Goal: Information Seeking & Learning: Compare options

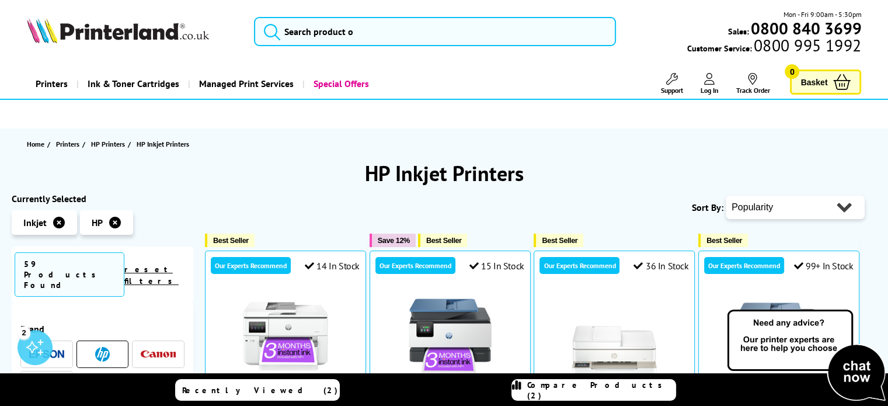
click at [804, 201] on select "Popularity Rating Price - Low to High Price - High to Low Running Costs - Low t…" at bounding box center [795, 207] width 139 height 23
select select "Price Ascending"
click at [726, 196] on select "Popularity Rating Price - Low to High Price - High to Low Running Costs - Low t…" at bounding box center [795, 207] width 139 height 23
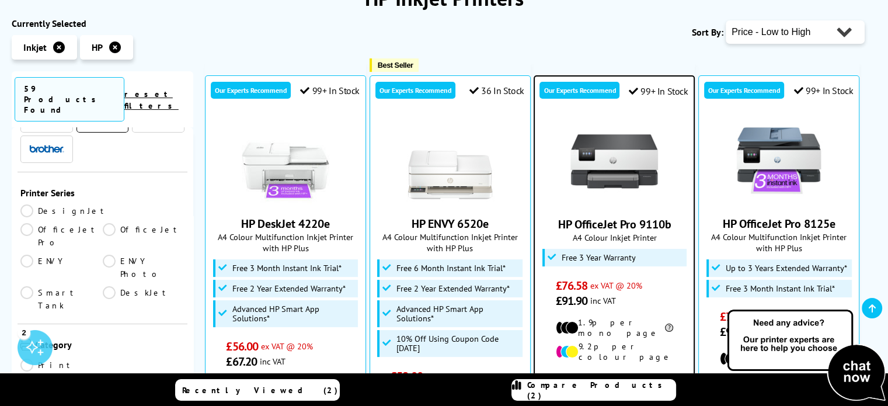
scroll to position [175, 0]
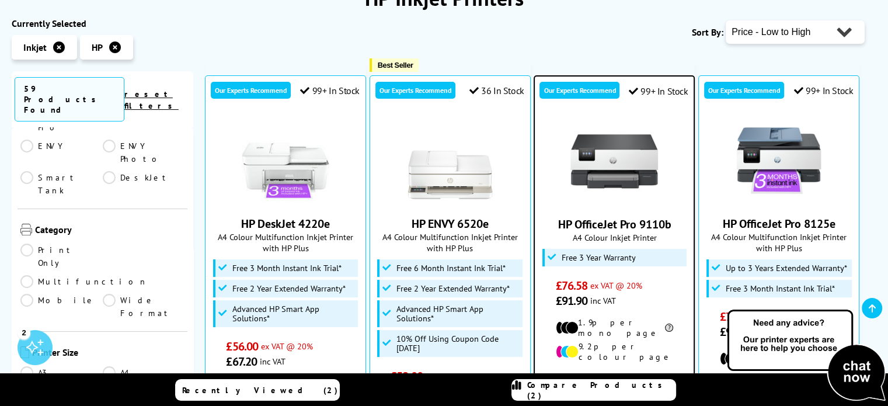
click at [145, 275] on link "Multifunction" at bounding box center [83, 281] width 127 height 13
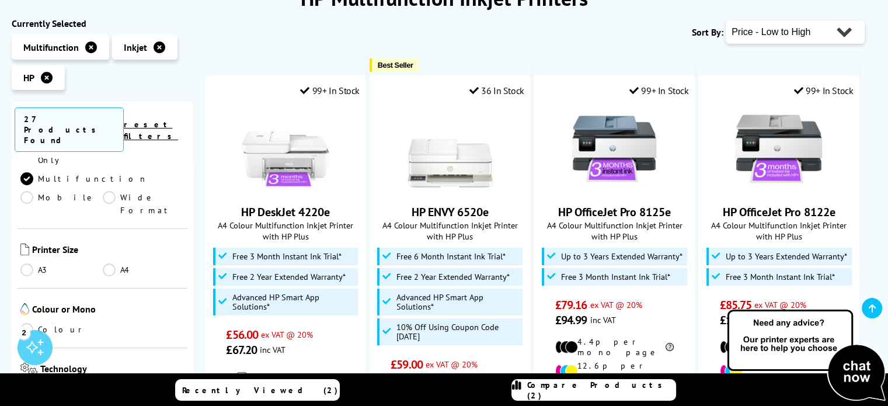
scroll to position [292, 0]
click at [112, 261] on link "A4" at bounding box center [144, 267] width 82 height 13
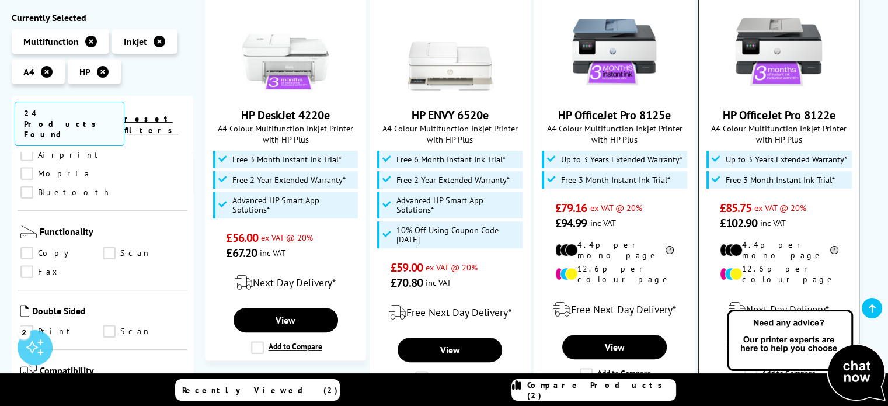
scroll to position [292, 0]
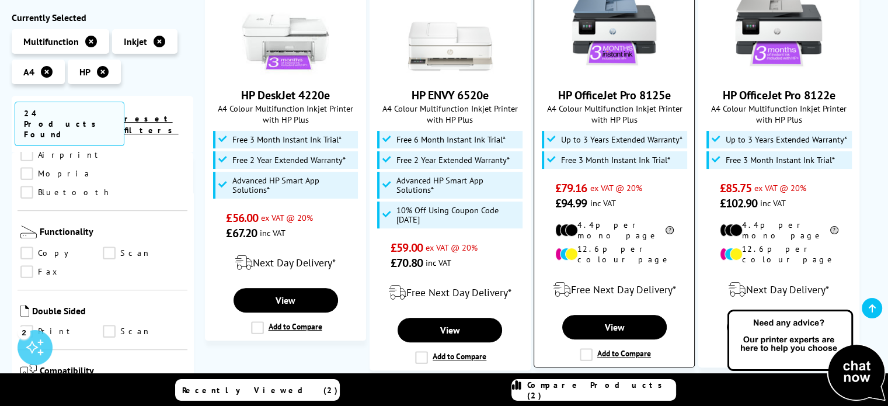
click at [584, 348] on label "Add to Compare" at bounding box center [615, 354] width 71 height 13
click at [0, 0] on input "Add to Compare" at bounding box center [0, 0] width 0 height 0
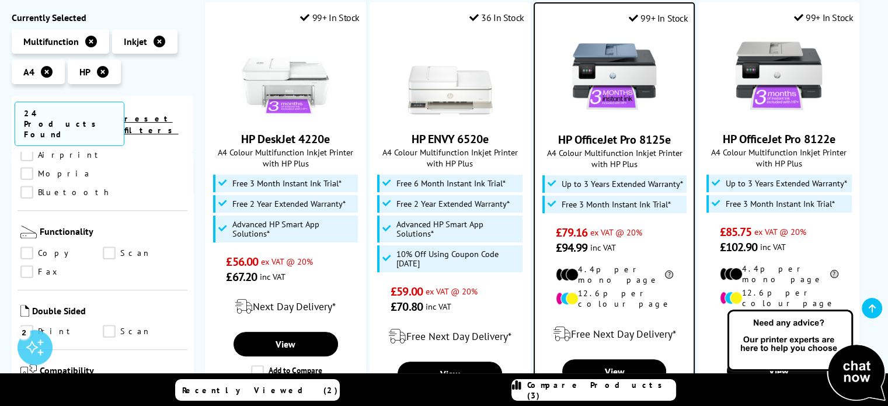
scroll to position [234, 0]
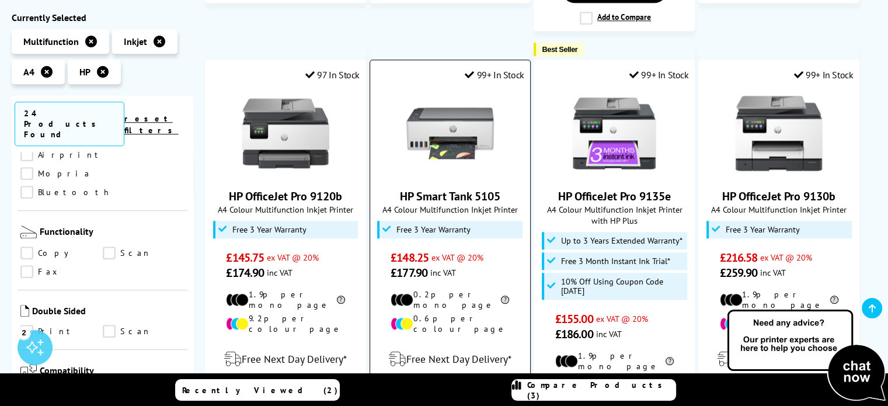
scroll to position [1109, 0]
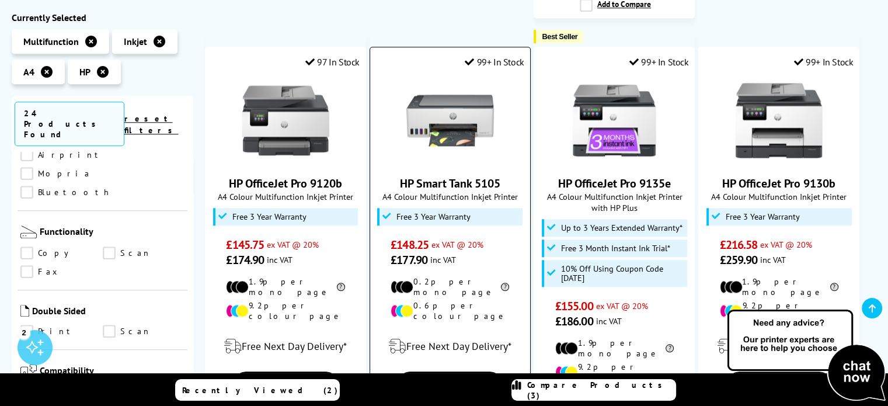
click at [467, 97] on img at bounding box center [450, 120] width 88 height 88
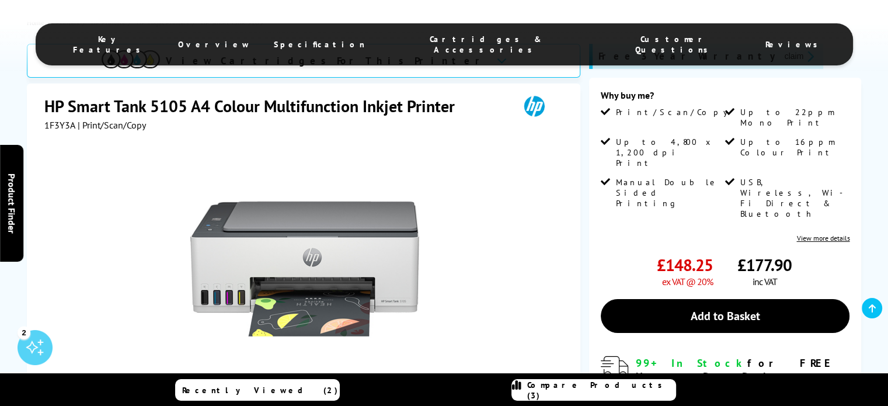
scroll to position [292, 0]
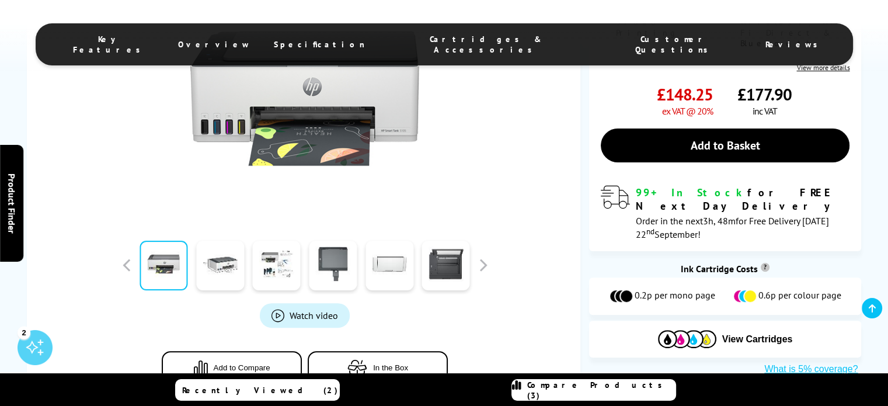
click at [311, 151] on img at bounding box center [304, 98] width 229 height 229
click at [494, 102] on div at bounding box center [304, 92] width 521 height 264
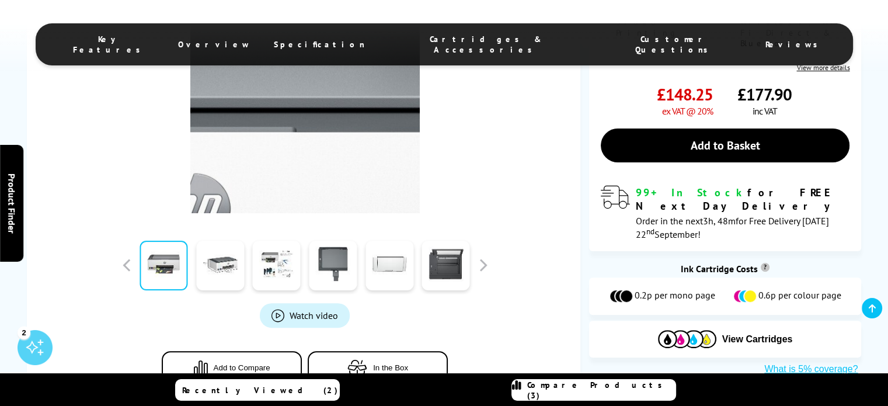
click at [347, 100] on img at bounding box center [304, 98] width 229 height 229
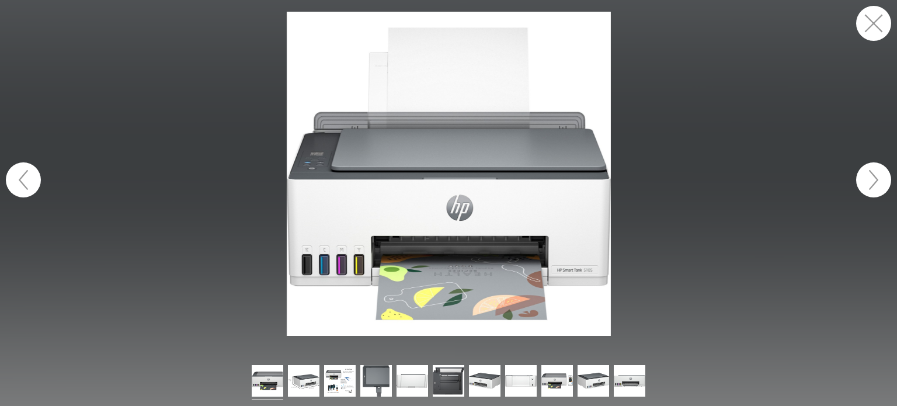
click at [870, 186] on button "button" at bounding box center [873, 179] width 35 height 35
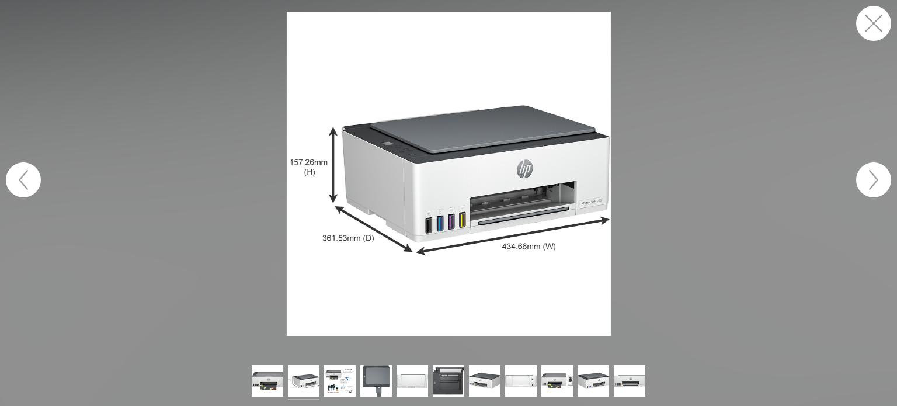
click at [870, 186] on button "button" at bounding box center [873, 179] width 35 height 35
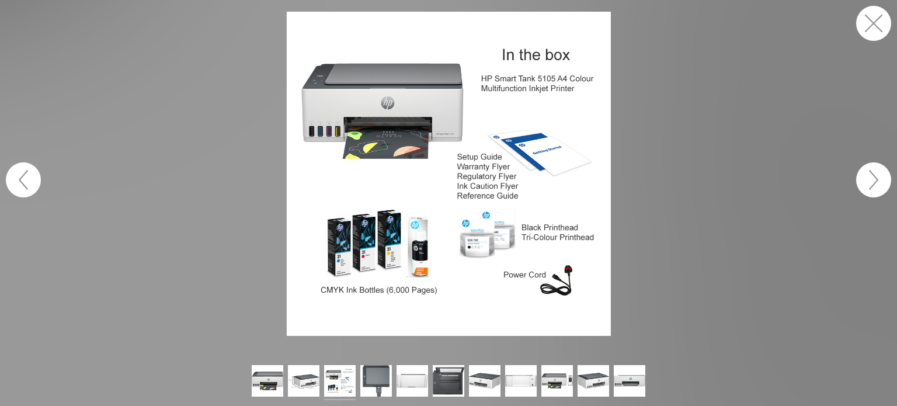
click at [870, 186] on button "button" at bounding box center [873, 179] width 35 height 35
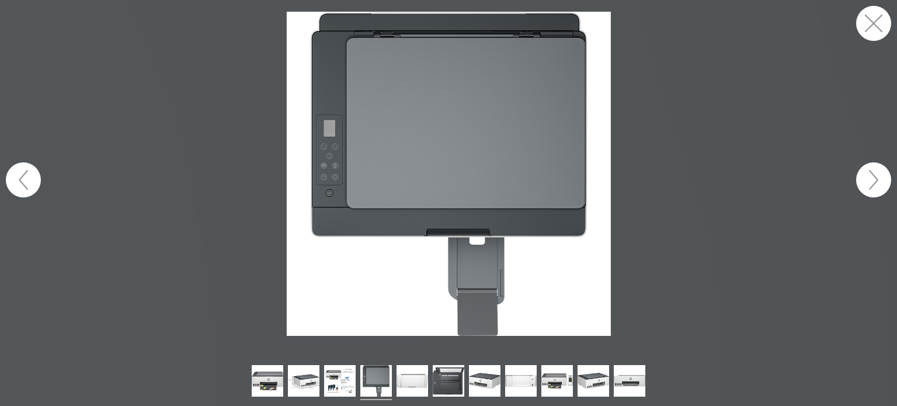
click at [870, 186] on button "button" at bounding box center [873, 179] width 35 height 35
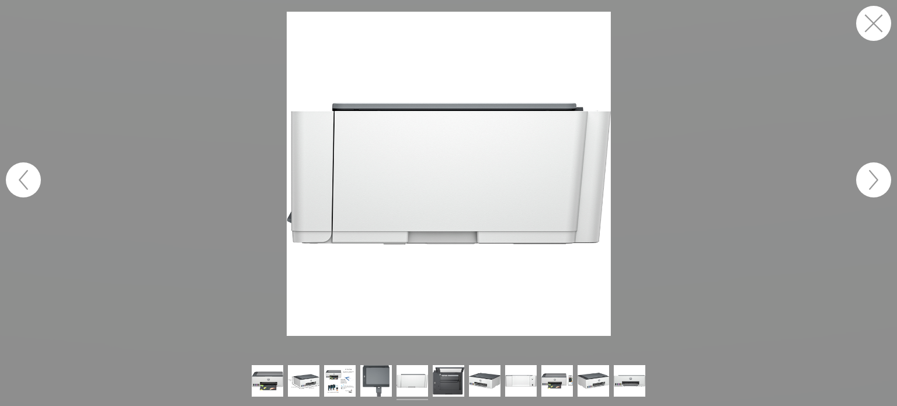
click at [870, 186] on button "button" at bounding box center [873, 179] width 35 height 35
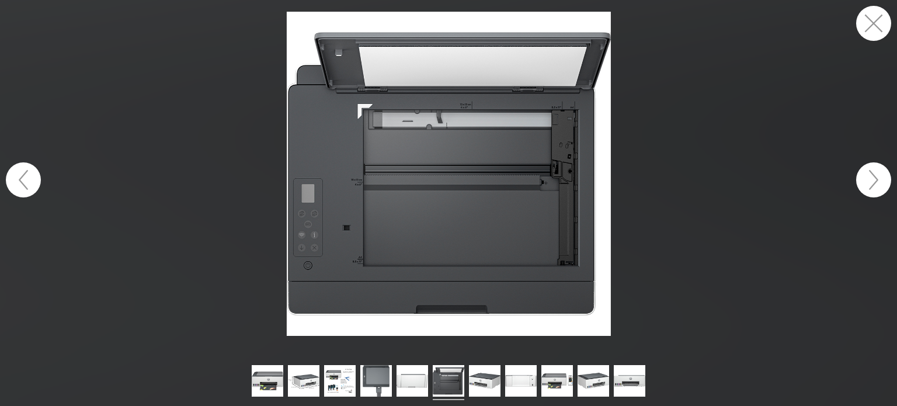
click at [864, 22] on button "button" at bounding box center [873, 23] width 35 height 35
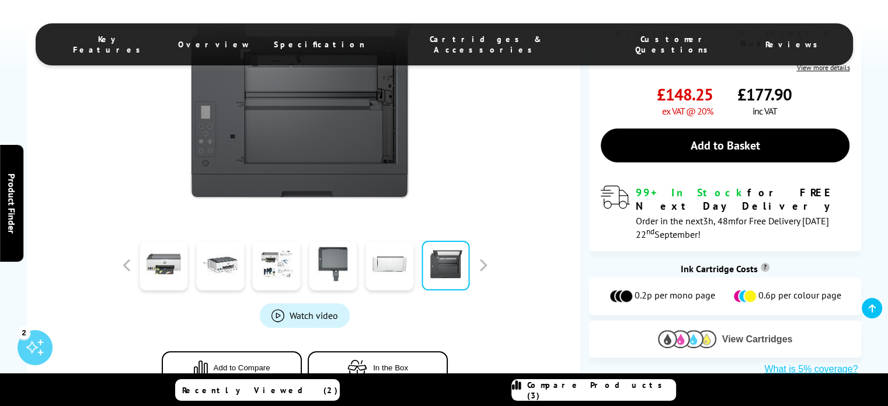
click at [751, 334] on span "View Cartridges" at bounding box center [757, 339] width 71 height 11
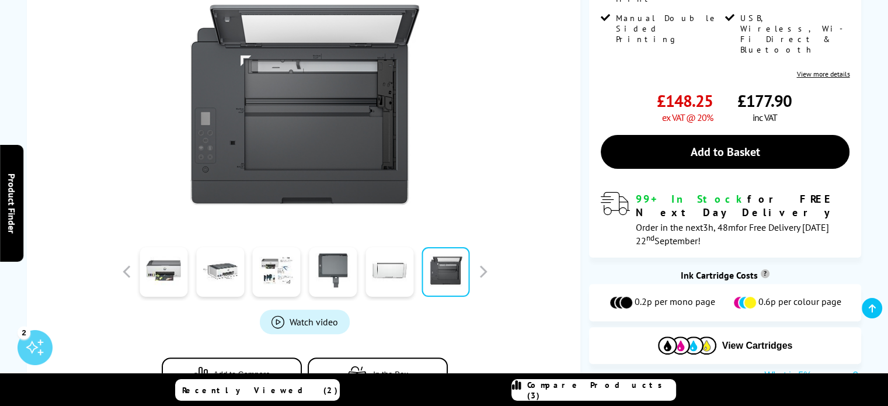
scroll to position [350, 0]
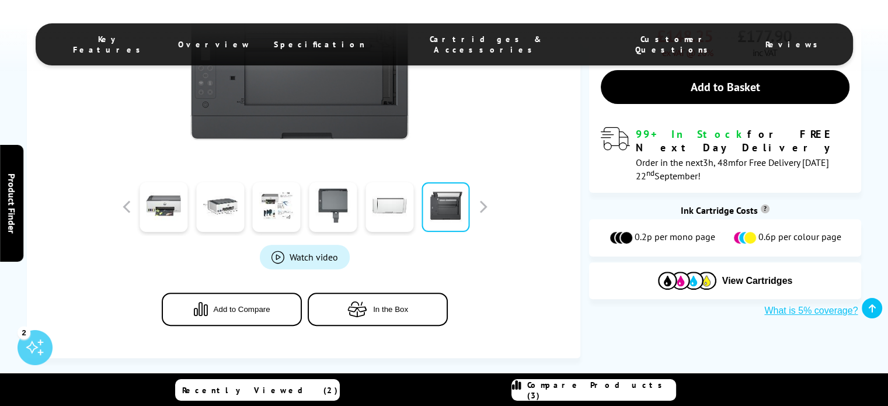
click at [259, 310] on span "Add to Compare" at bounding box center [242, 309] width 57 height 9
click at [601, 391] on span "Compare Products (4)" at bounding box center [601, 389] width 148 height 21
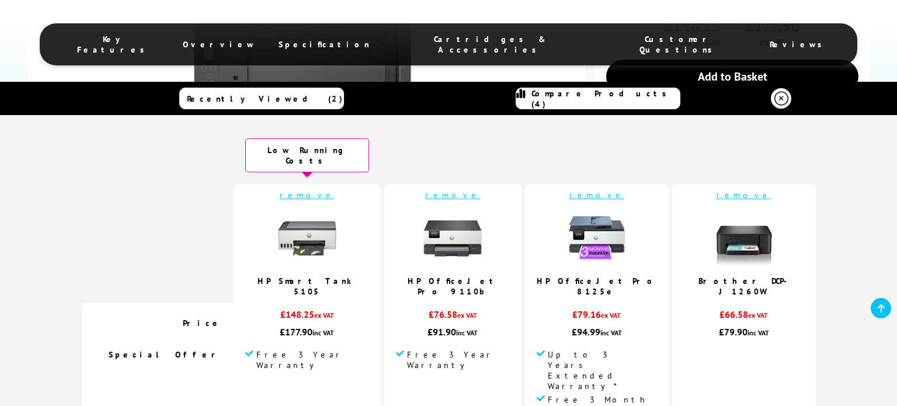
click at [453, 190] on link "remove" at bounding box center [452, 195] width 55 height 11
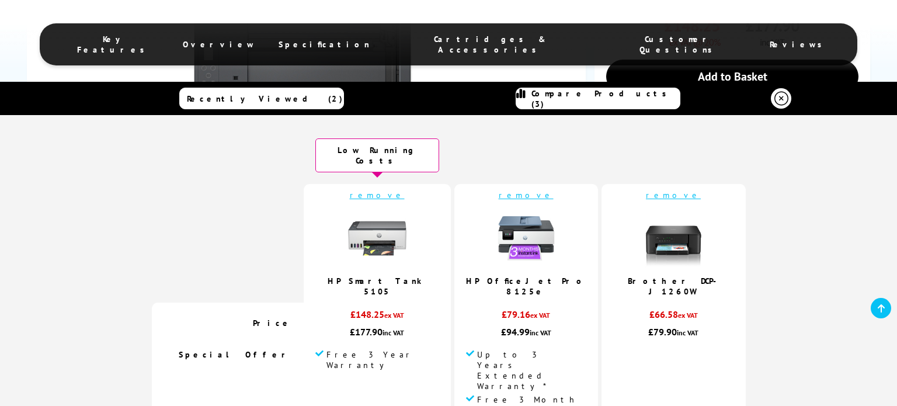
click at [781, 97] on icon at bounding box center [781, 99] width 14 height 14
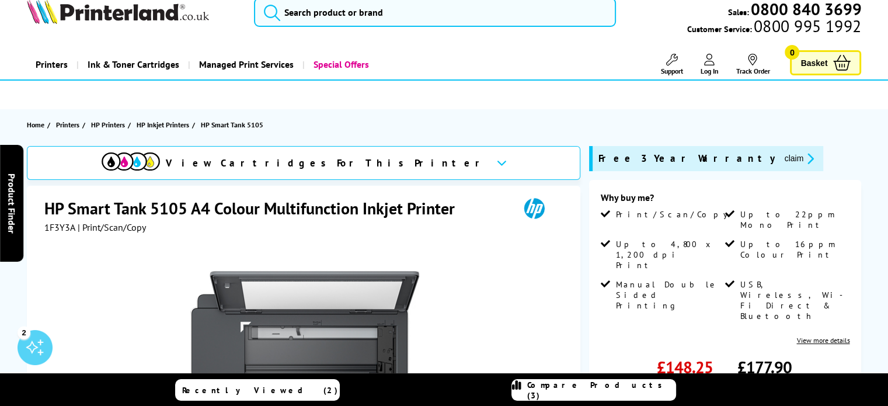
scroll to position [0, 0]
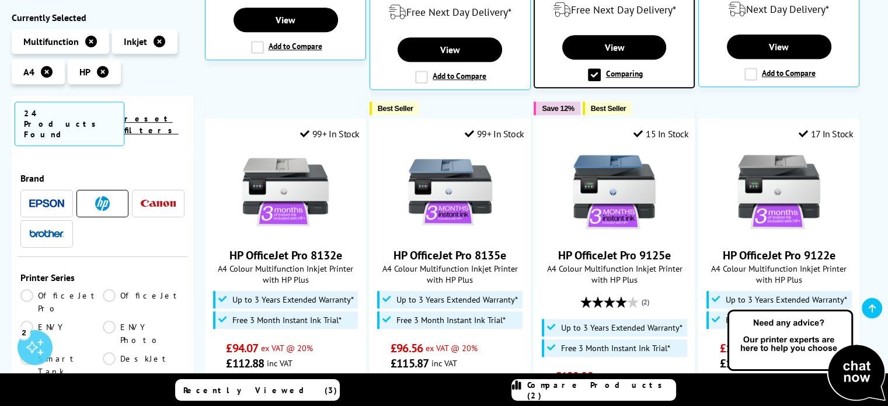
scroll to position [654, 0]
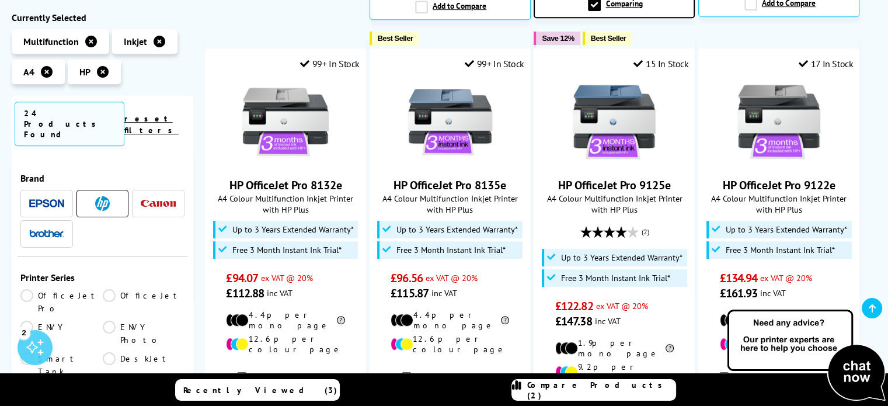
click at [593, 387] on span "Compare Products (2)" at bounding box center [601, 389] width 148 height 21
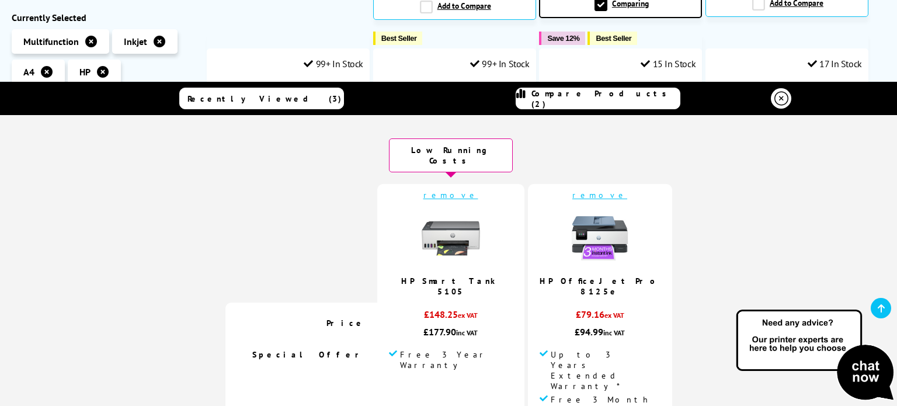
click at [774, 96] on icon at bounding box center [781, 99] width 14 height 14
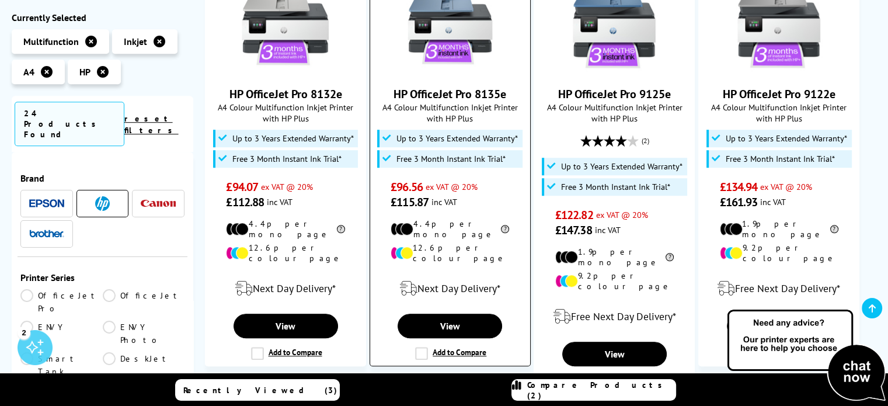
scroll to position [771, 0]
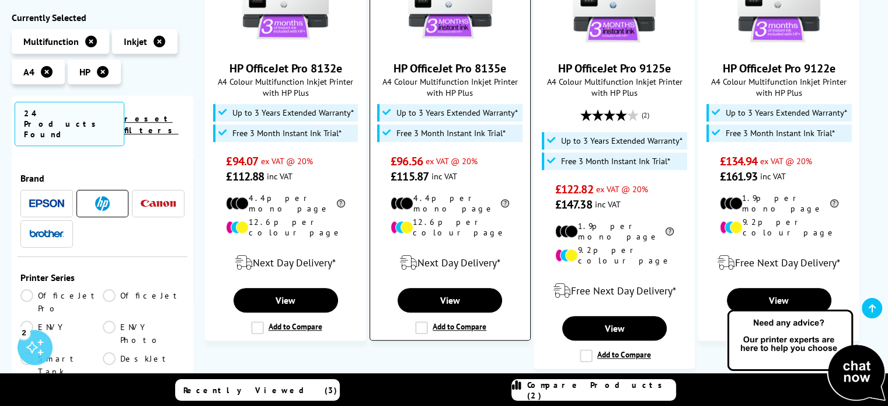
click at [420, 321] on label "Add to Compare" at bounding box center [450, 327] width 71 height 13
click at [0, 0] on input "Add to Compare" at bounding box center [0, 0] width 0 height 0
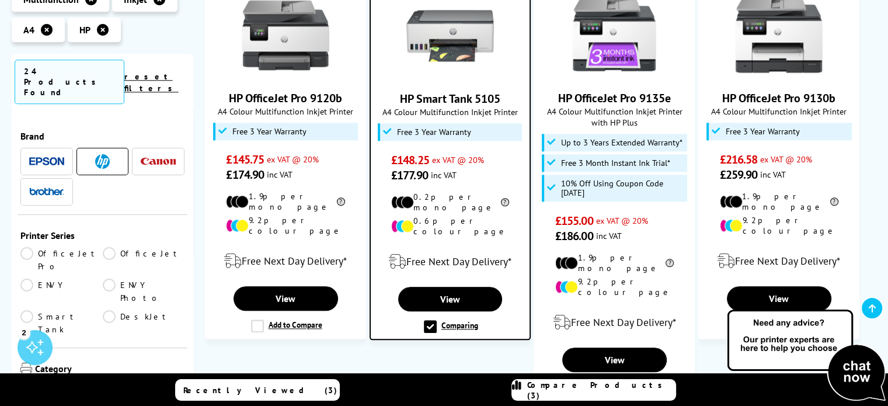
scroll to position [1296, 0]
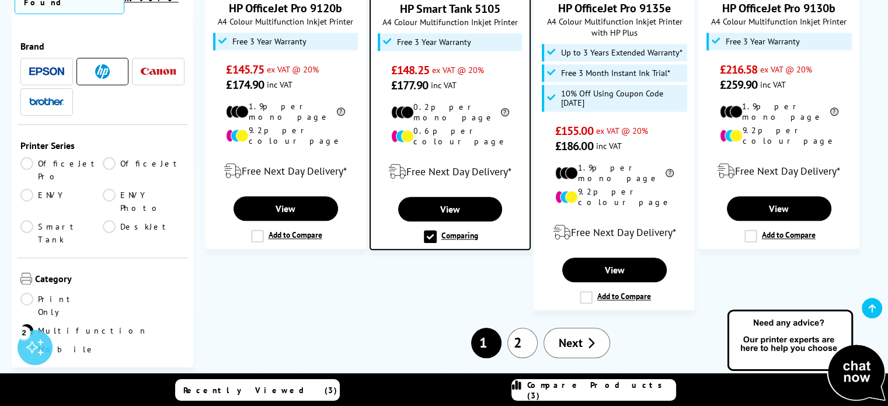
click at [530, 328] on link "2" at bounding box center [522, 343] width 30 height 30
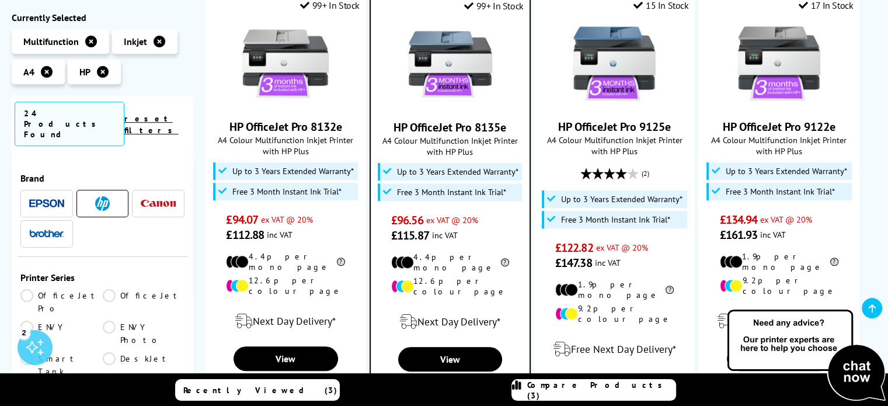
scroll to position [771, 0]
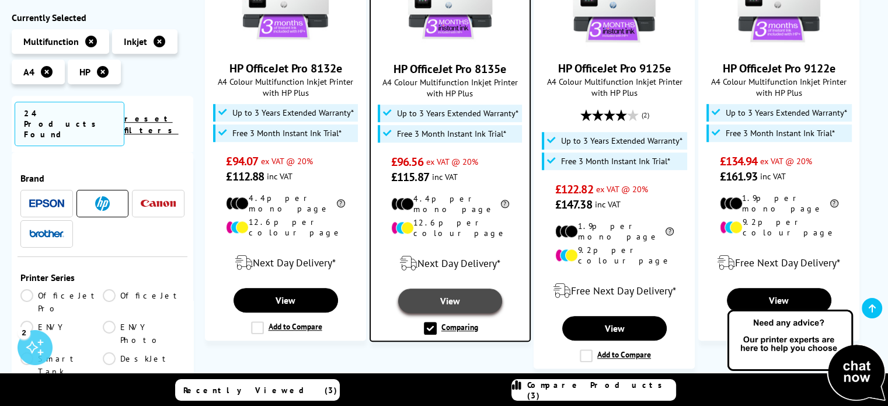
click at [462, 288] on link "View" at bounding box center [450, 300] width 104 height 25
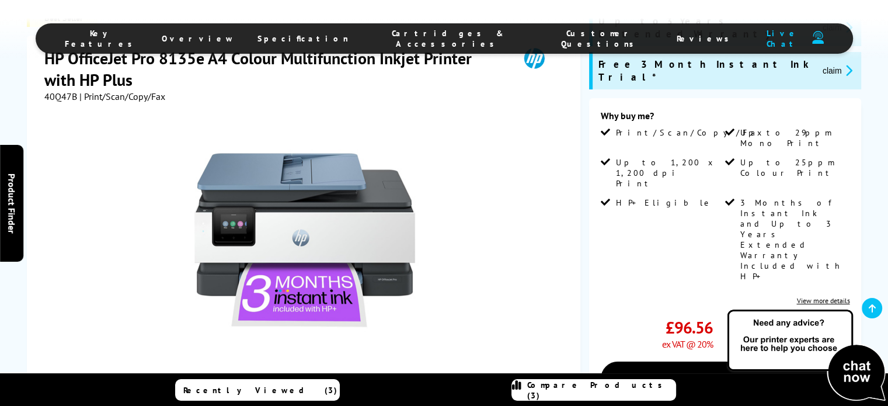
scroll to position [234, 0]
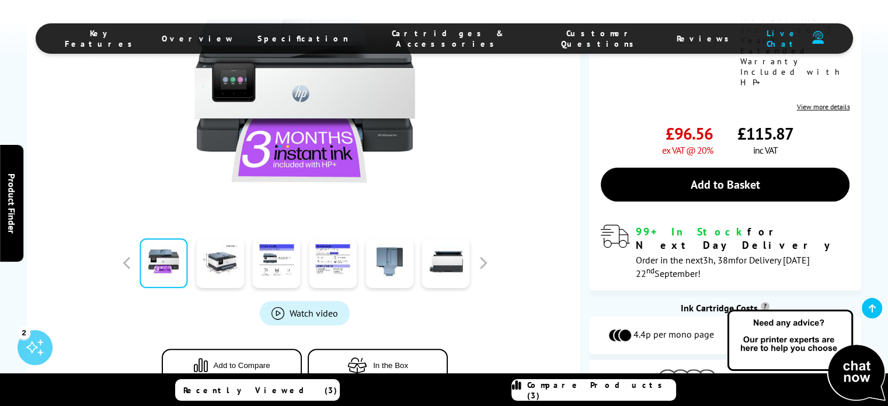
click at [709, 369] on img at bounding box center [687, 378] width 58 height 18
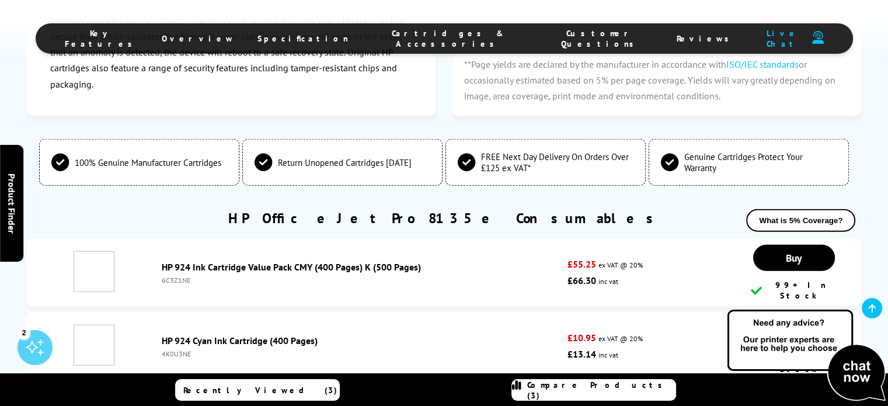
scroll to position [3150, 0]
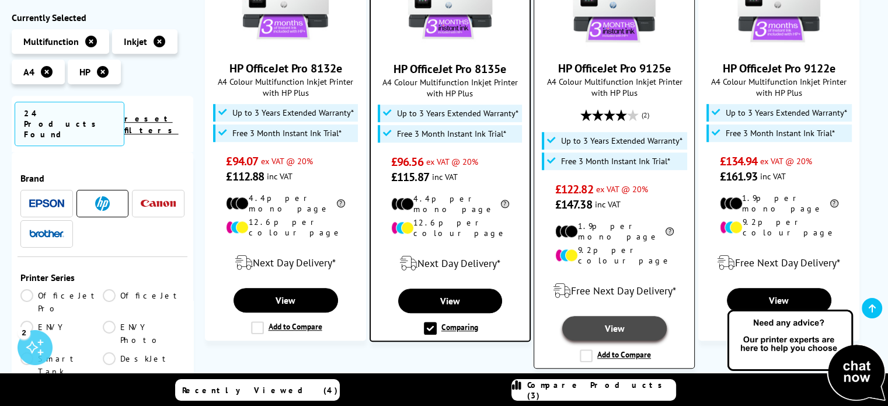
click at [624, 316] on link "View" at bounding box center [614, 328] width 105 height 25
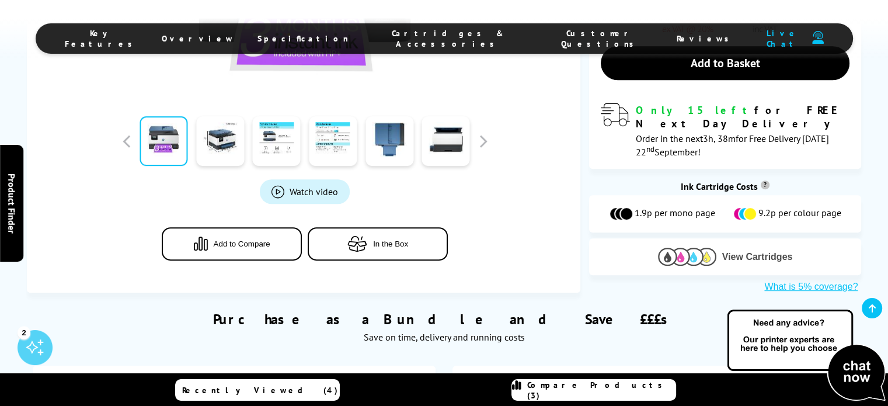
click at [709, 248] on img at bounding box center [687, 257] width 58 height 18
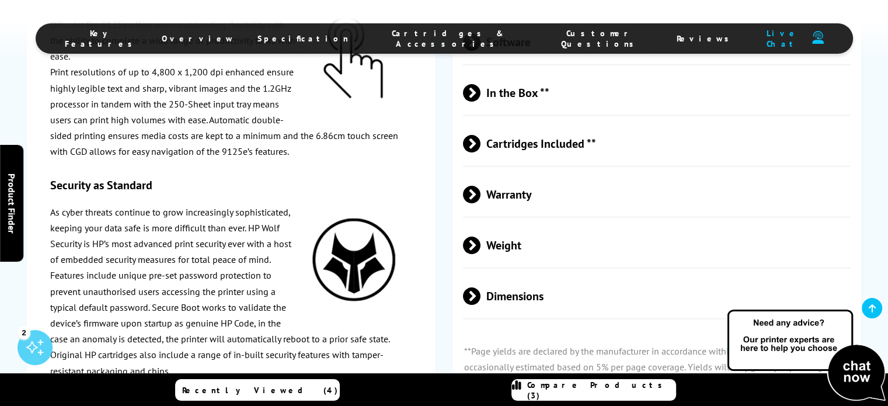
scroll to position [2826, 0]
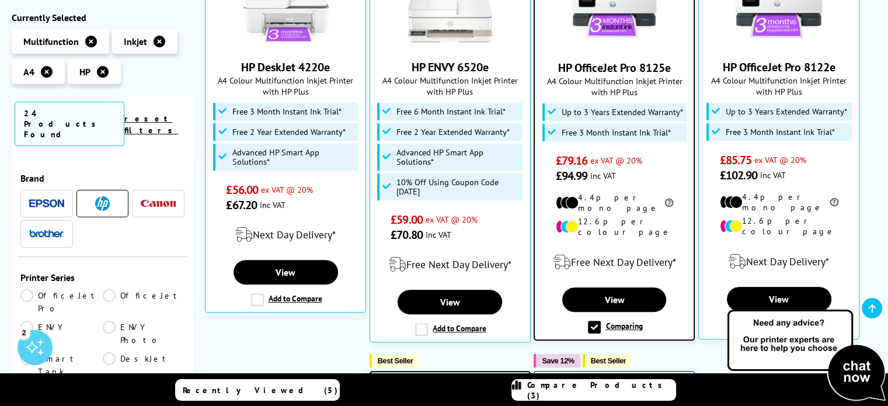
scroll to position [304, 0]
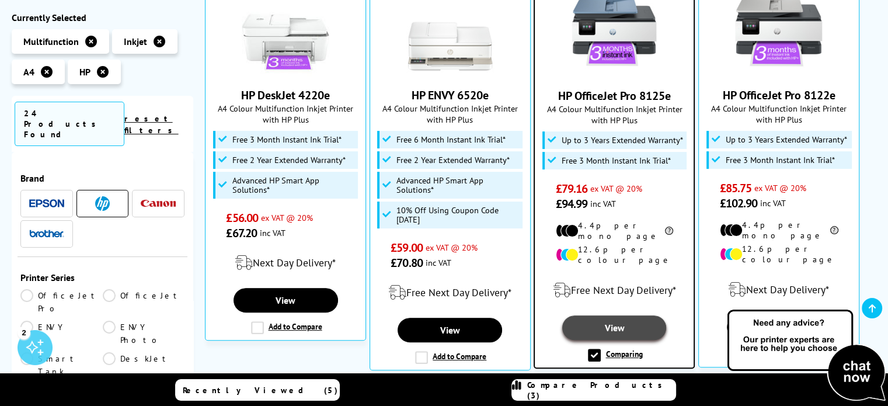
click at [621, 315] on link "View" at bounding box center [614, 327] width 104 height 25
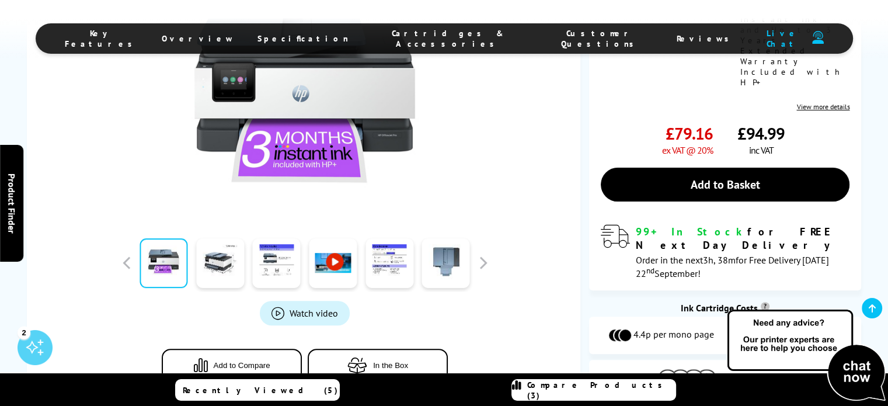
click at [720, 368] on button "View Cartridges" at bounding box center [725, 377] width 255 height 19
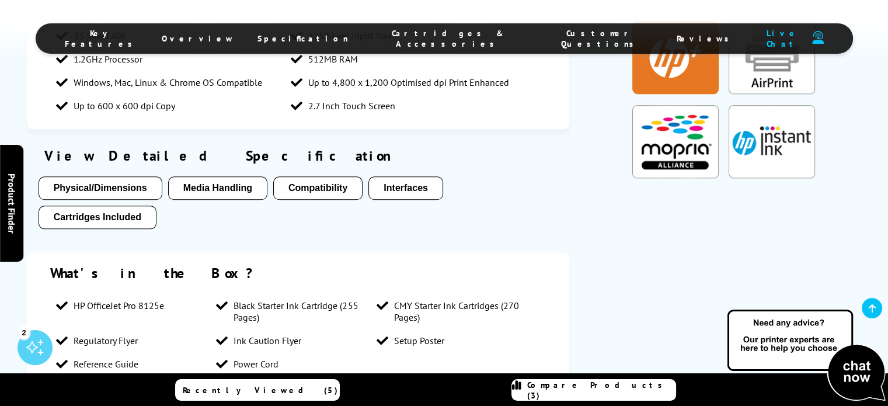
scroll to position [859, 0]
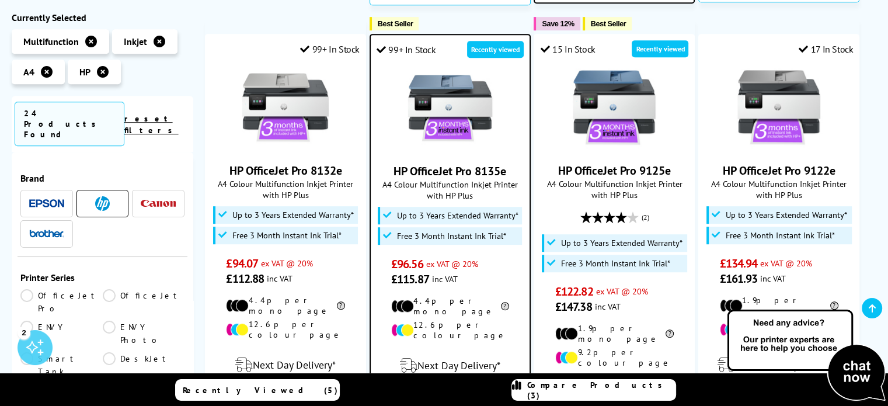
scroll to position [771, 0]
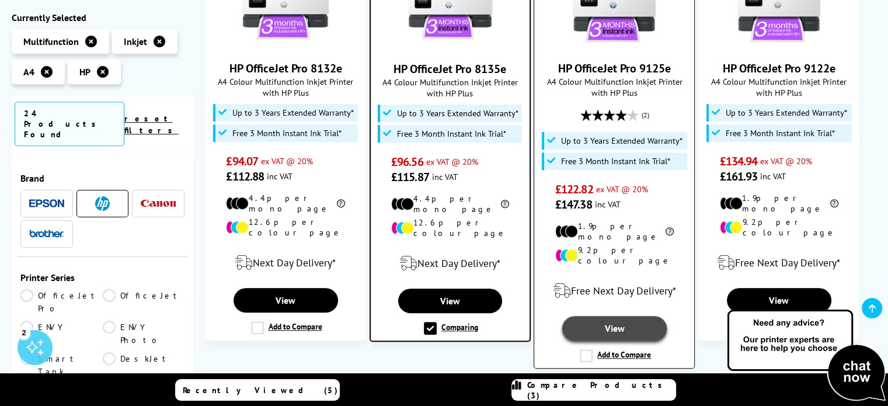
click at [626, 316] on link "View" at bounding box center [614, 328] width 105 height 25
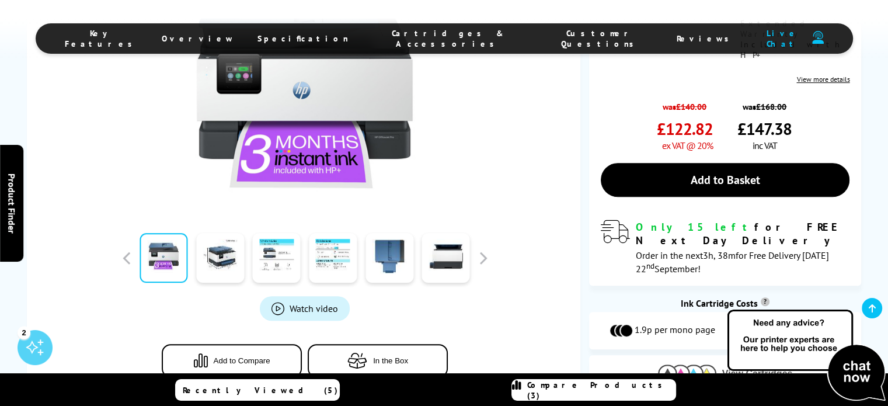
click at [716, 364] on img at bounding box center [687, 373] width 58 height 18
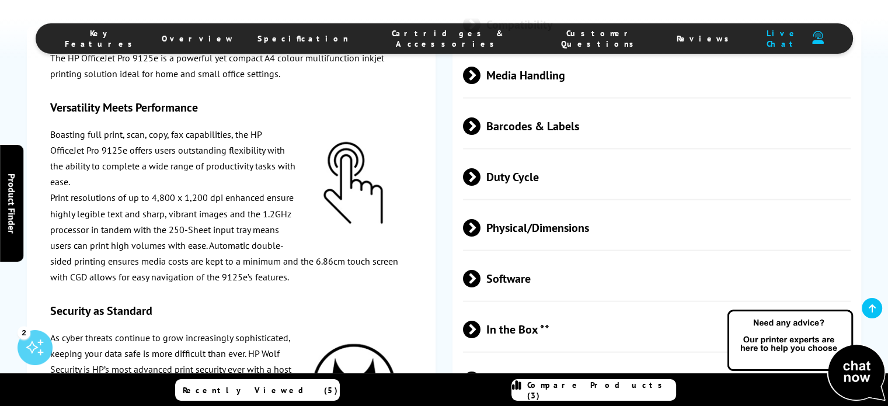
scroll to position [2126, 0]
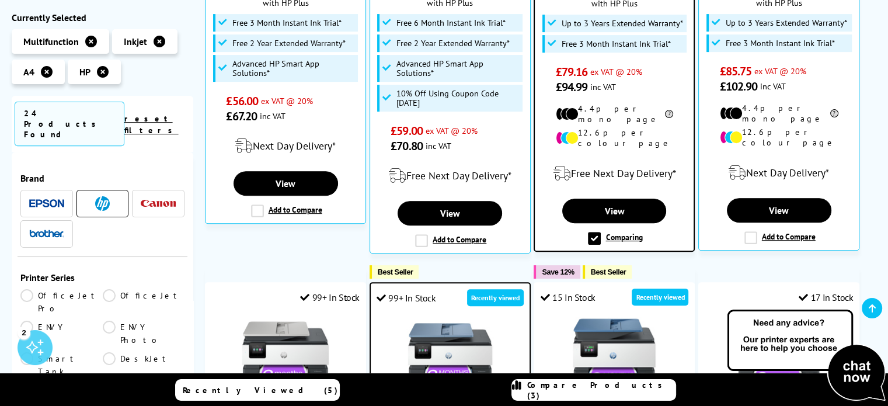
scroll to position [304, 0]
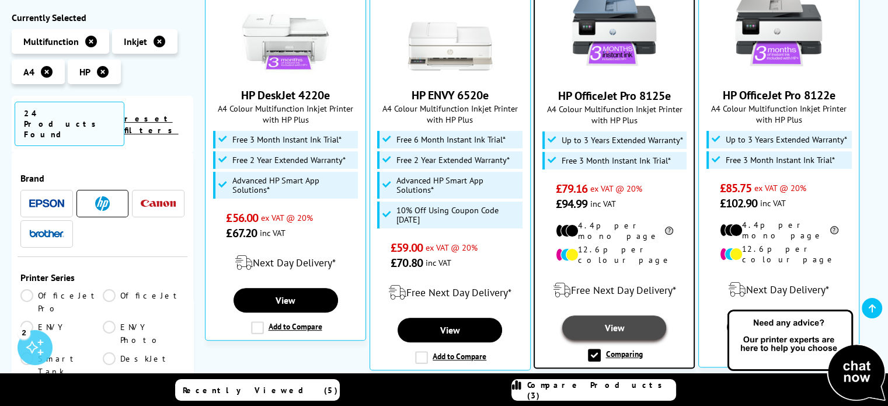
click at [607, 315] on link "View" at bounding box center [614, 327] width 104 height 25
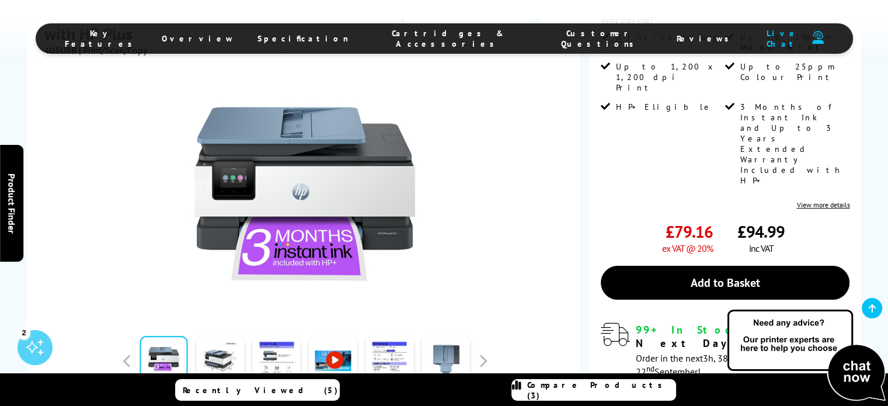
scroll to position [292, 0]
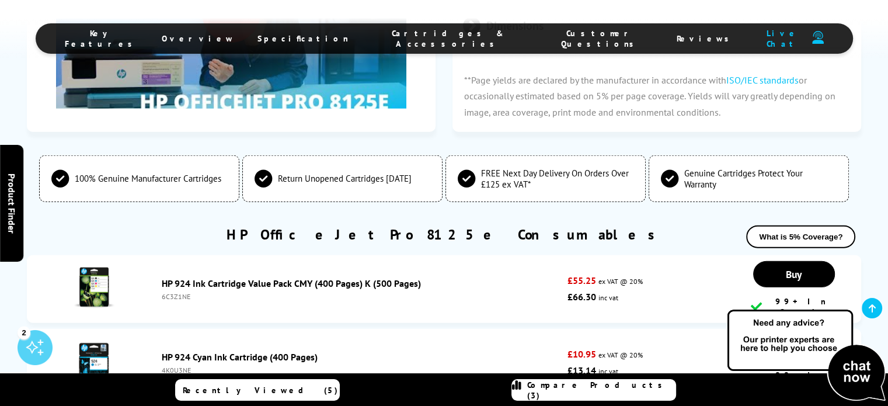
scroll to position [3019, 0]
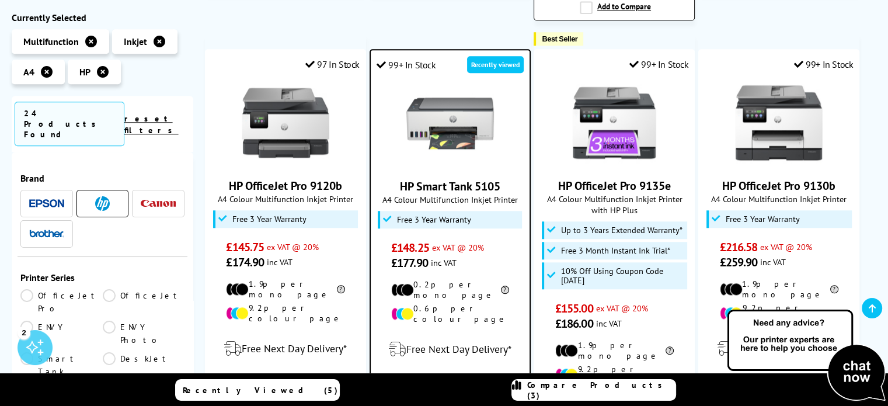
scroll to position [1121, 0]
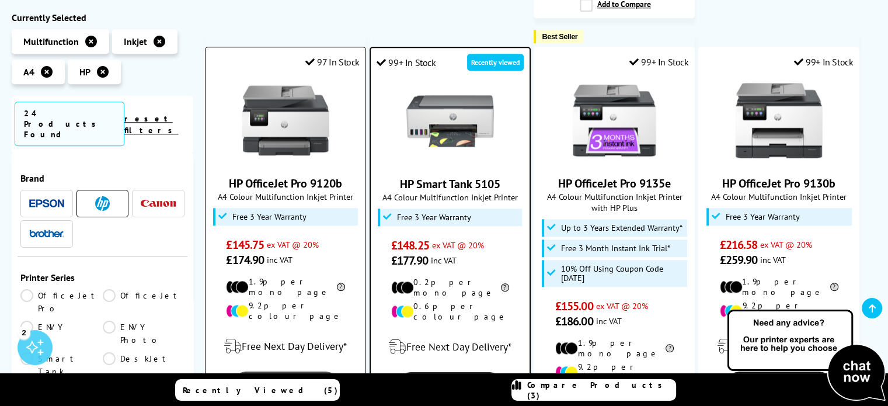
click at [287, 371] on link "View" at bounding box center [286, 383] width 105 height 25
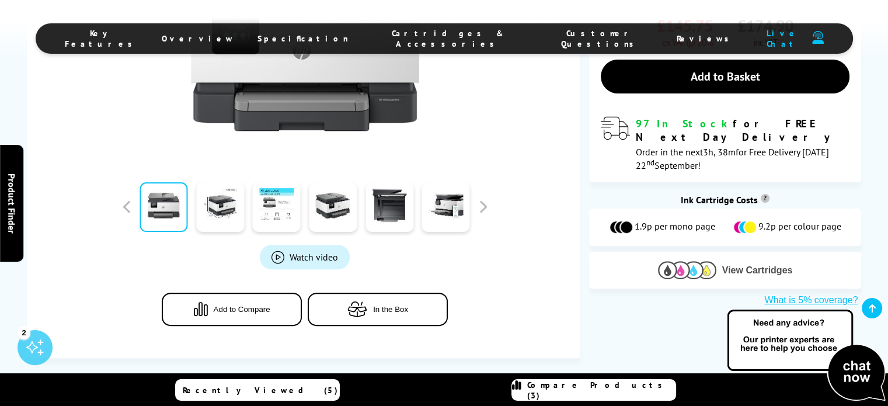
click at [709, 261] on img at bounding box center [687, 270] width 58 height 18
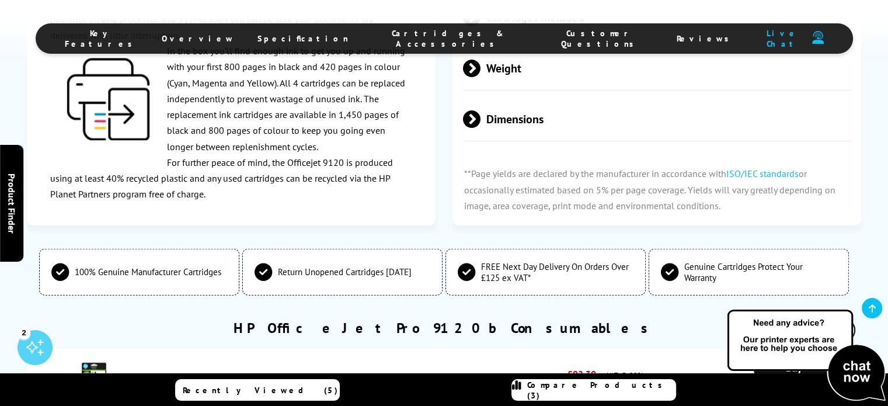
scroll to position [2794, 0]
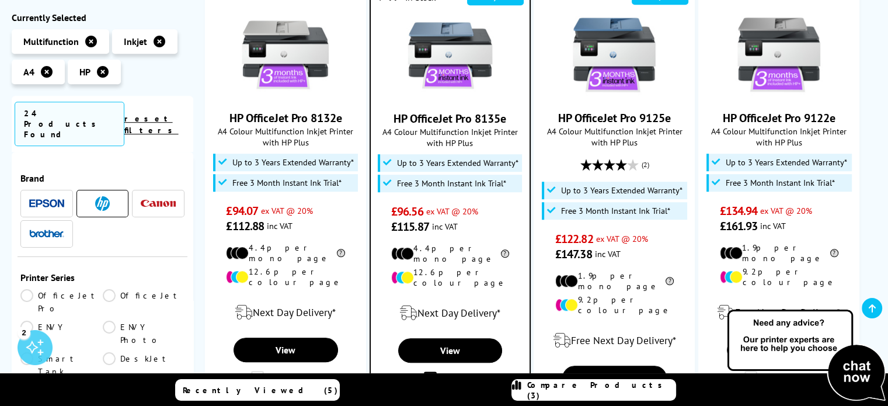
scroll to position [701, 0]
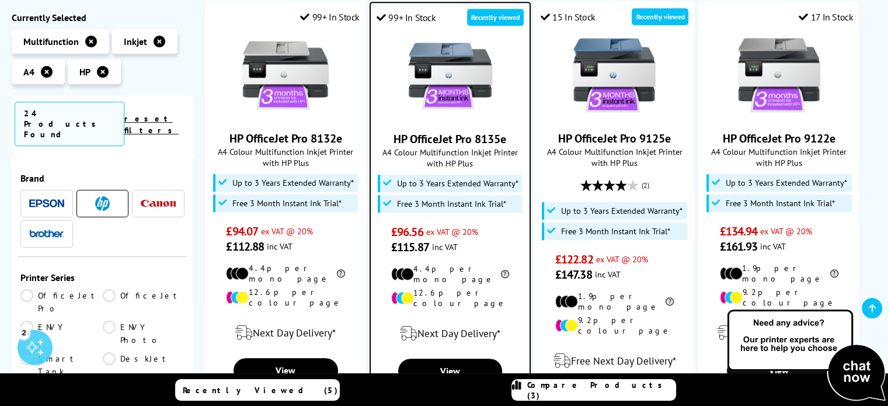
click at [610, 388] on span "Compare Products (3)" at bounding box center [601, 389] width 148 height 21
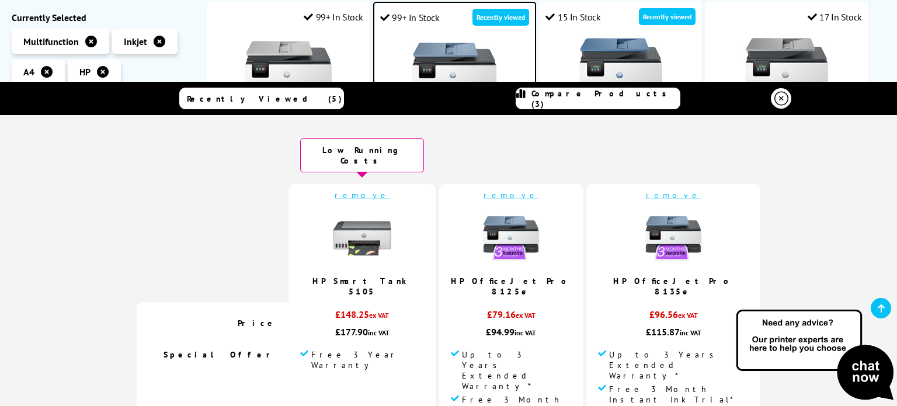
click at [518, 190] on link "remove" at bounding box center [510, 195] width 55 height 11
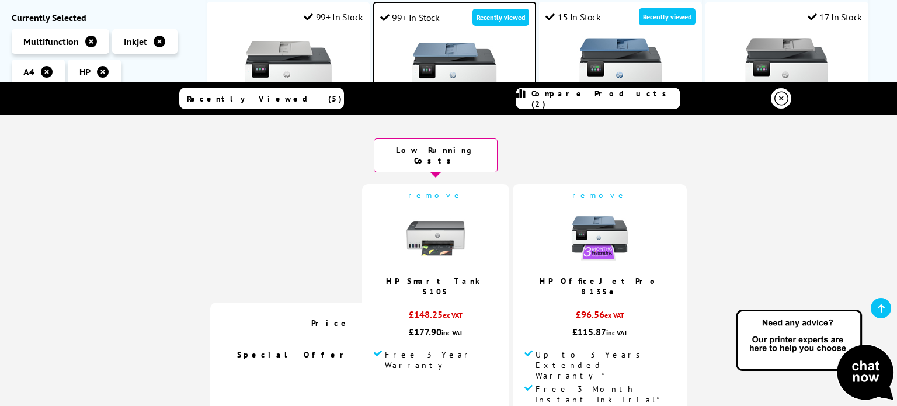
click at [777, 99] on icon at bounding box center [781, 99] width 14 height 14
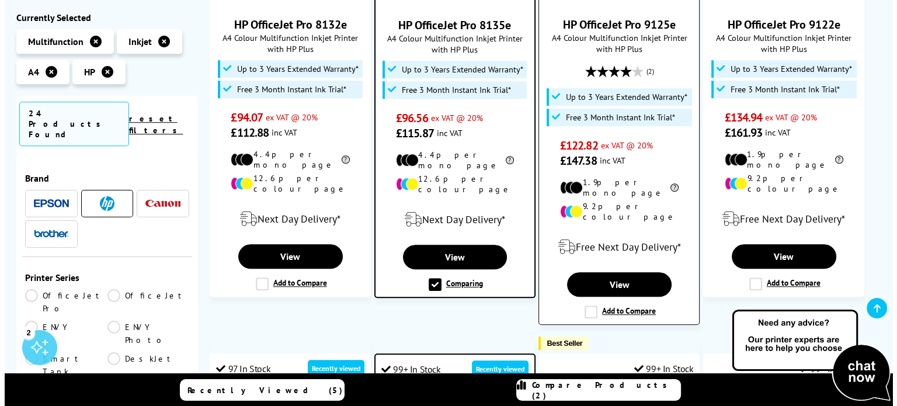
scroll to position [817, 0]
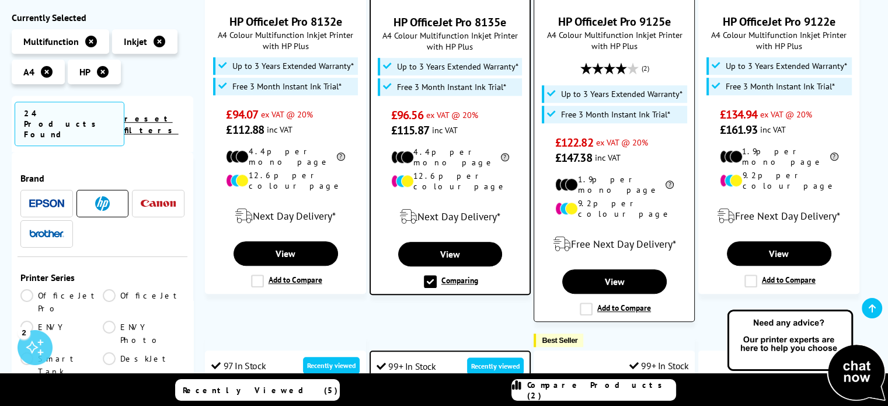
click at [619, 302] on label "Add to Compare" at bounding box center [615, 308] width 71 height 13
click at [0, 0] on input "Add to Compare" at bounding box center [0, 0] width 0 height 0
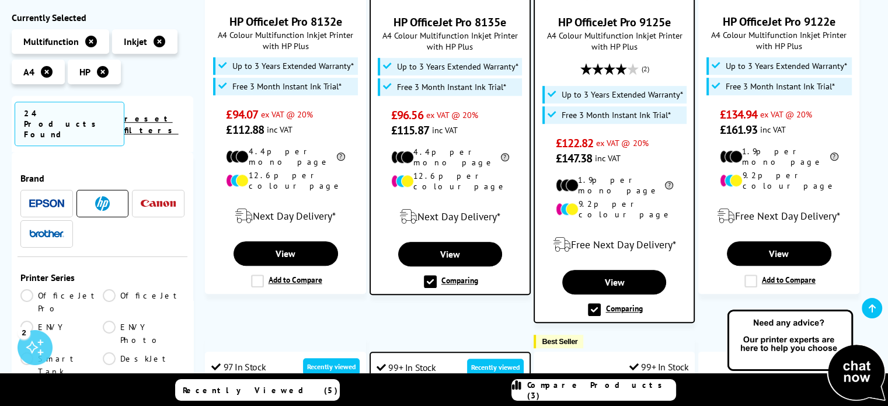
click at [598, 395] on span "Compare Products (3)" at bounding box center [601, 389] width 148 height 21
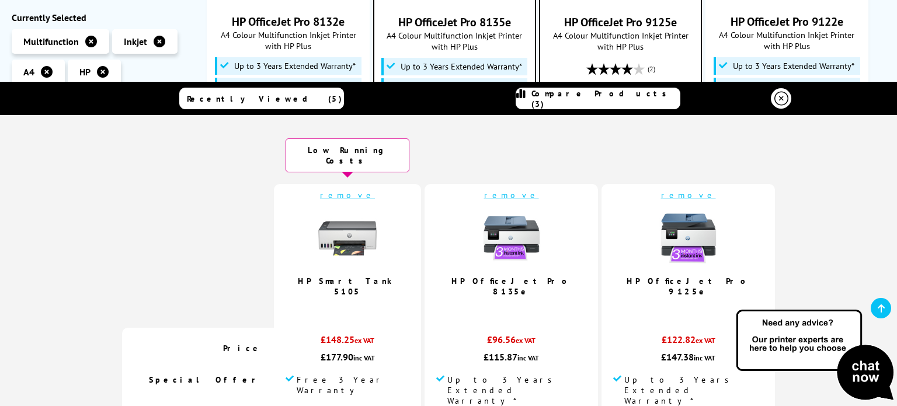
click at [375, 190] on link "remove" at bounding box center [347, 195] width 55 height 11
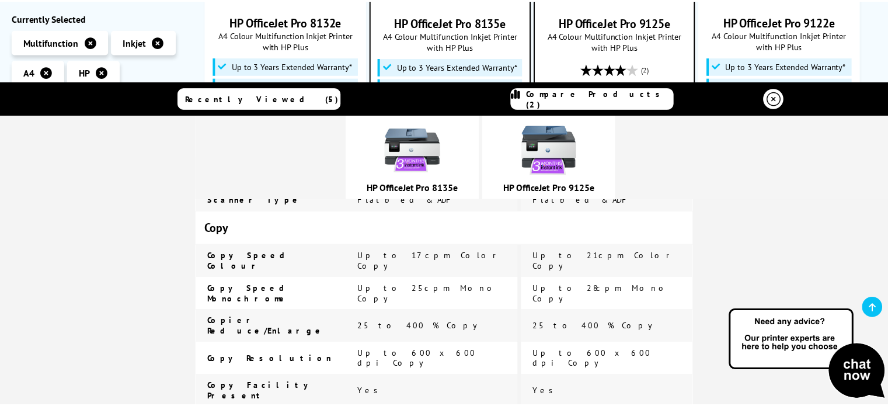
scroll to position [1226, 0]
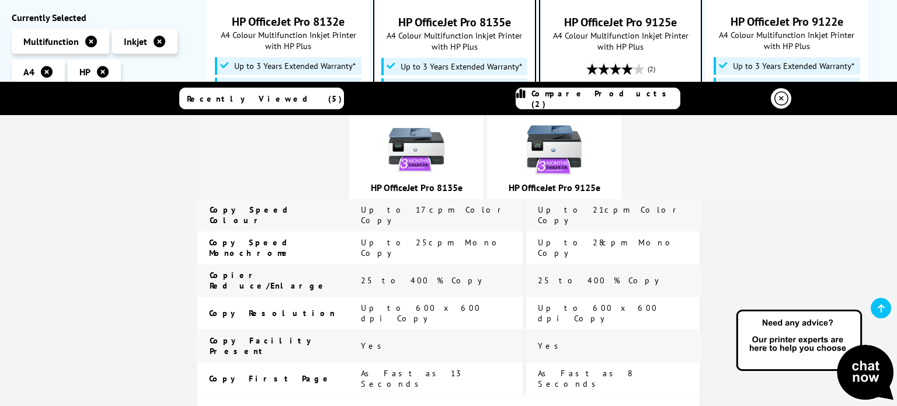
click at [778, 92] on icon at bounding box center [781, 99] width 14 height 14
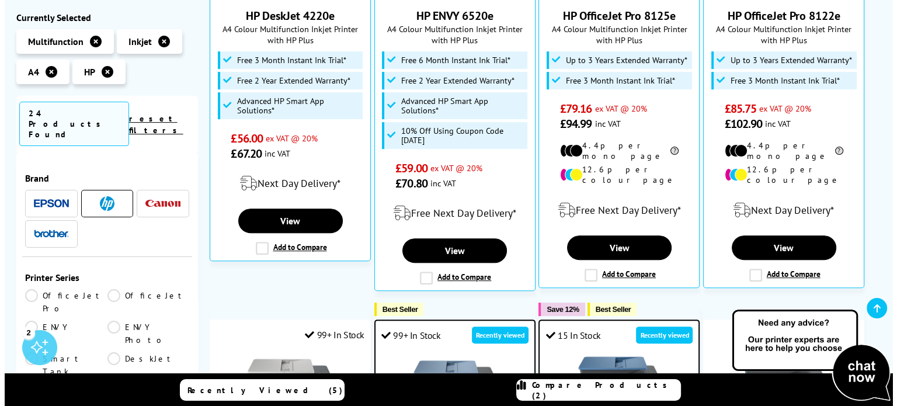
scroll to position [350, 0]
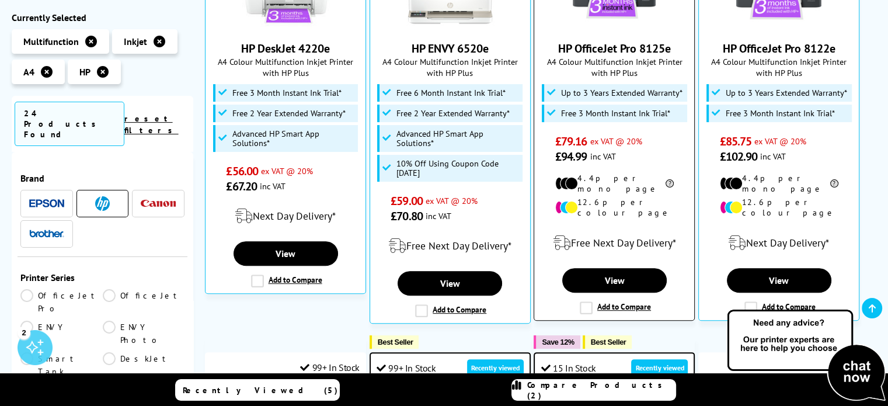
click at [584, 301] on label "Add to Compare" at bounding box center [615, 307] width 71 height 13
click at [0, 0] on input "Add to Compare" at bounding box center [0, 0] width 0 height 0
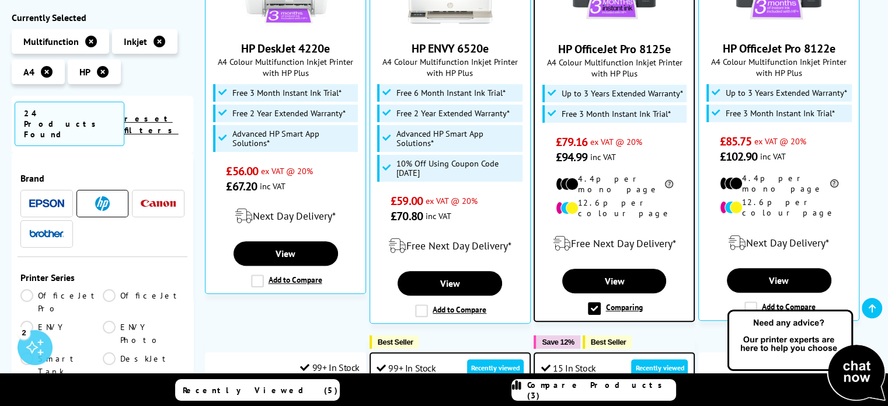
click at [610, 397] on link "Compare Products (3)" at bounding box center [593, 390] width 165 height 22
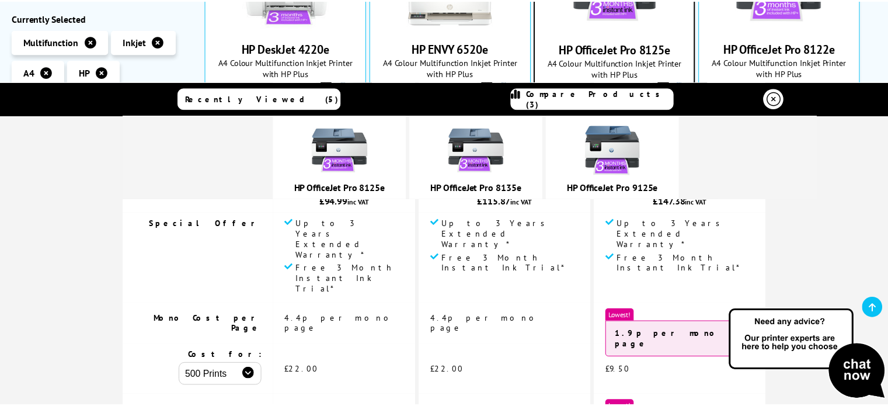
scroll to position [175, 0]
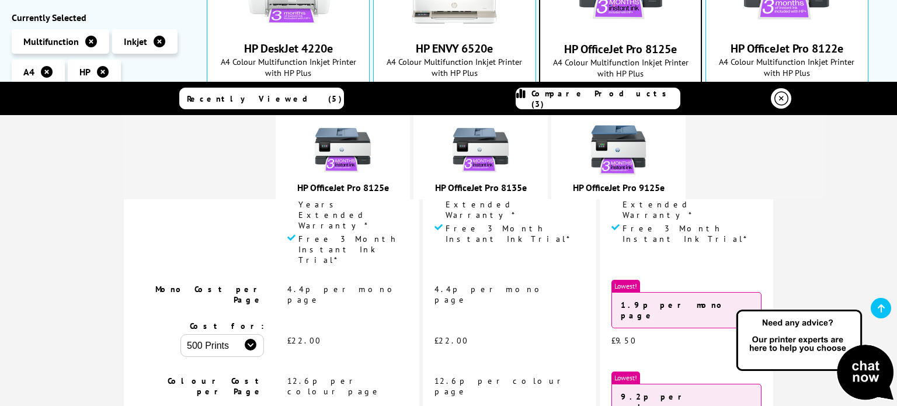
click at [779, 99] on icon at bounding box center [781, 99] width 14 height 14
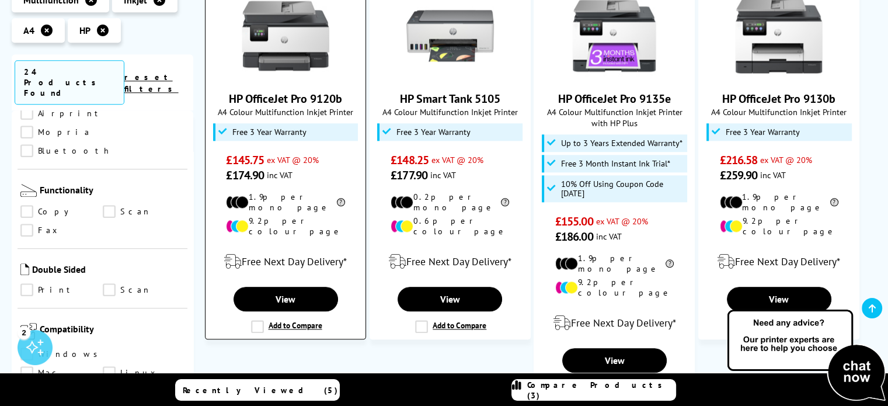
scroll to position [1226, 0]
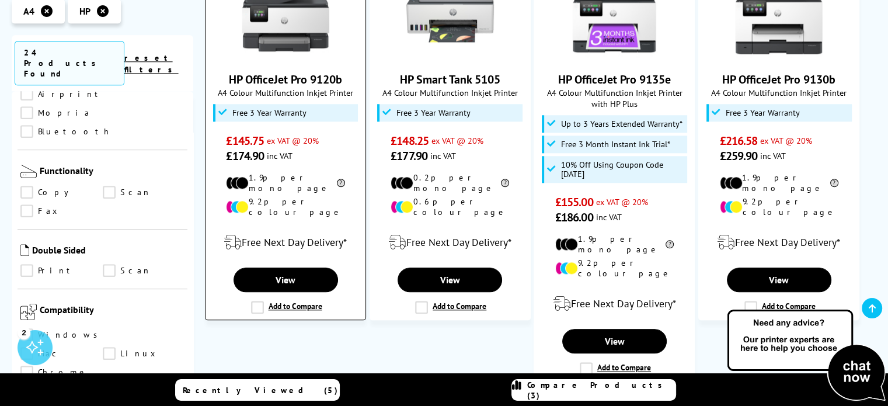
click at [297, 301] on label "Add to Compare" at bounding box center [286, 307] width 71 height 13
click at [0, 0] on input "Add to Compare" at bounding box center [0, 0] width 0 height 0
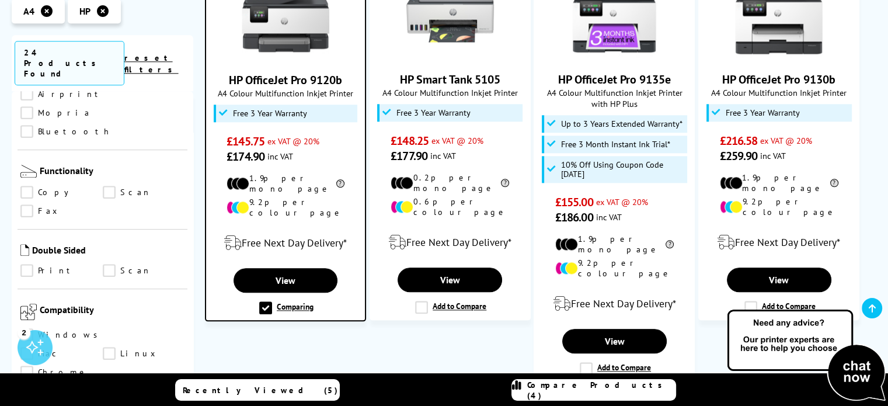
click at [622, 392] on span "Compare Products (4)" at bounding box center [601, 389] width 148 height 21
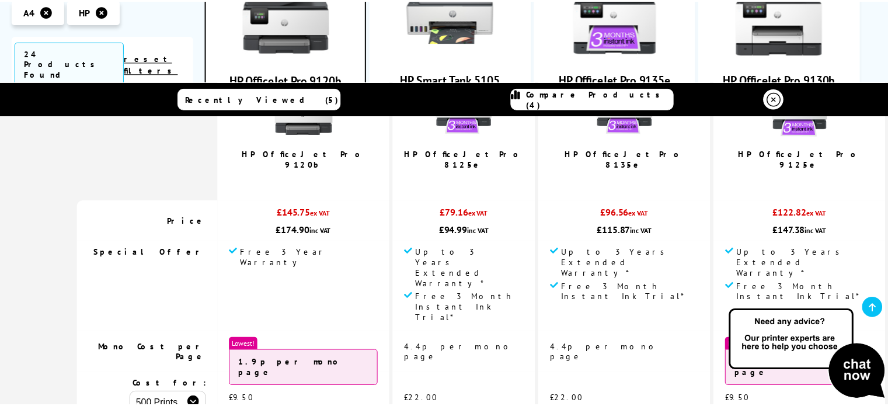
scroll to position [0, 0]
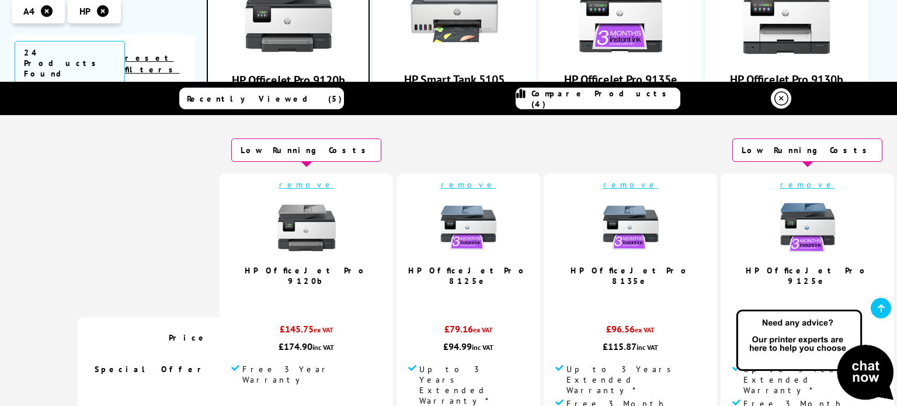
click at [884, 391] on img at bounding box center [814, 356] width 163 height 96
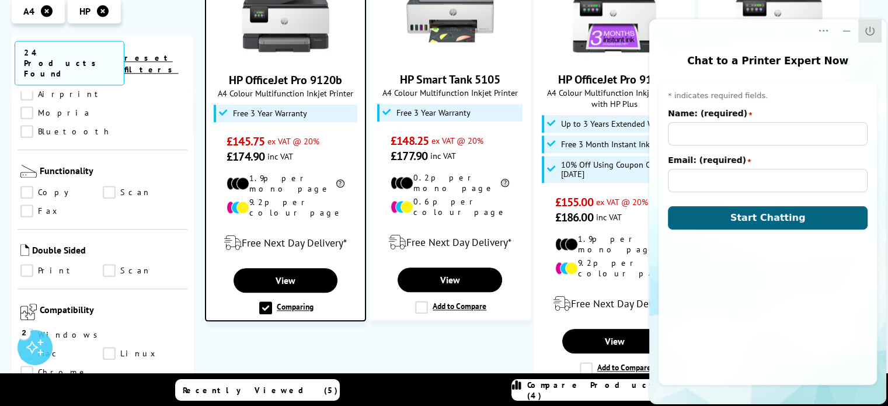
click at [866, 34] on icon "Close" at bounding box center [870, 31] width 12 height 12
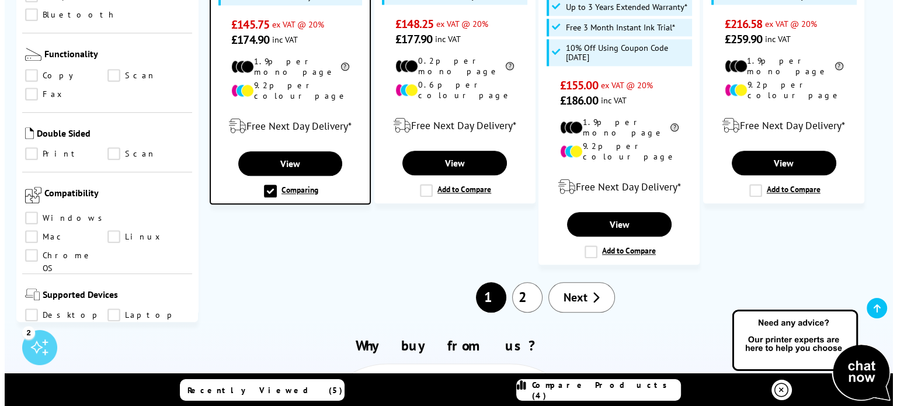
scroll to position [1284, 0]
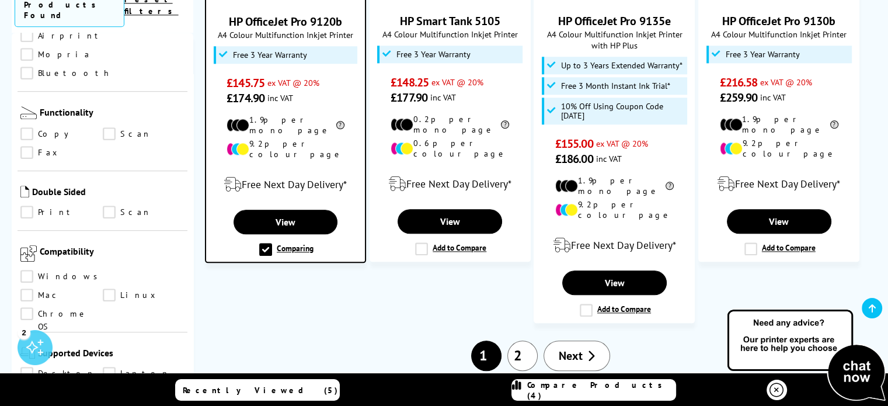
click at [521, 391] on icon at bounding box center [516, 389] width 9 height 21
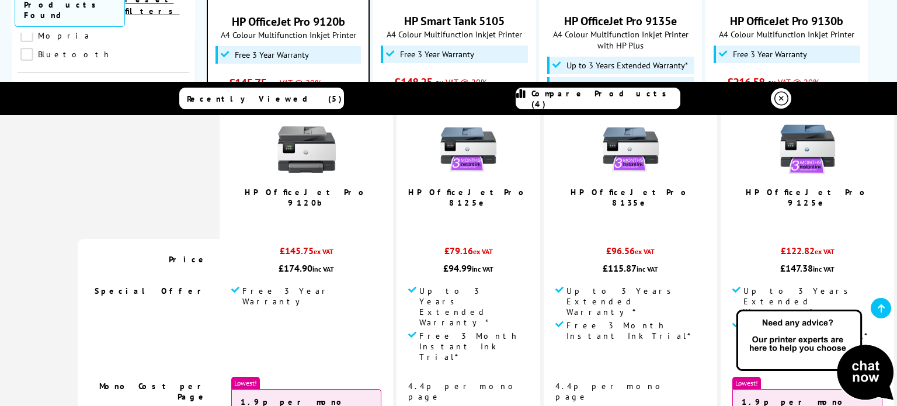
scroll to position [0, 0]
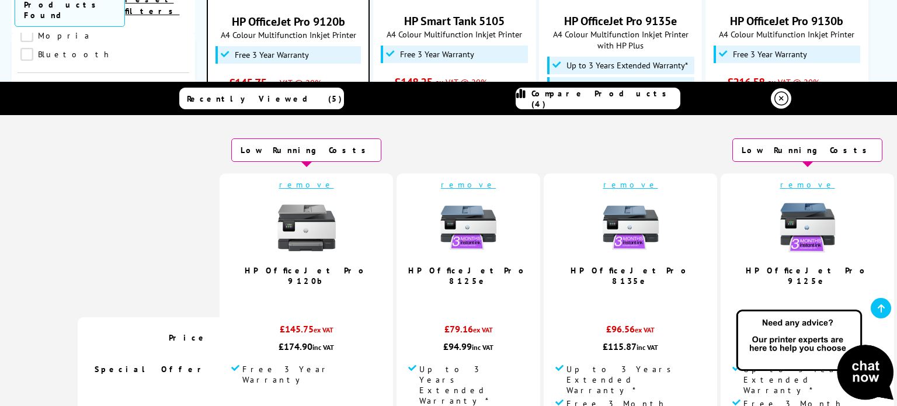
click at [314, 184] on link "remove" at bounding box center [306, 184] width 55 height 11
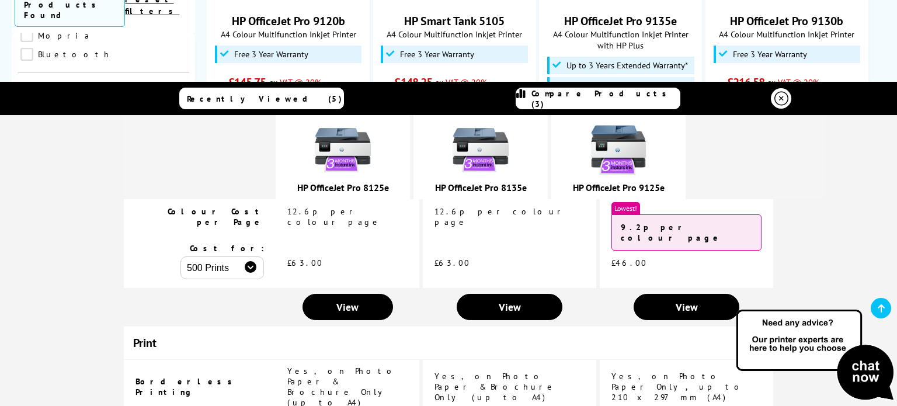
scroll to position [350, 0]
